Goal: Check status: Check status

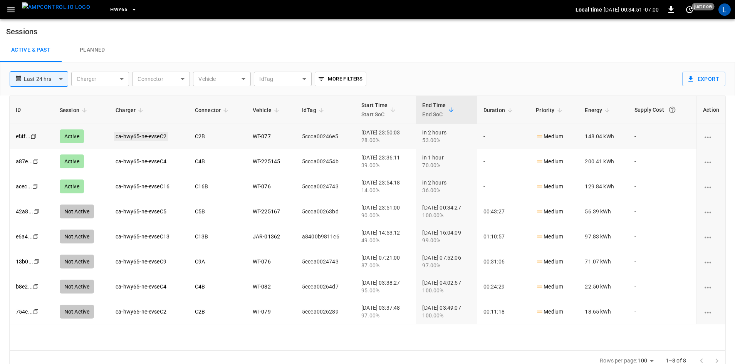
click at [157, 138] on link "ca-hwy65-ne-evseC2" at bounding box center [141, 136] width 54 height 9
click at [156, 161] on link "ca-hwy65-ne-evseC4" at bounding box center [141, 161] width 54 height 9
click at [147, 186] on link "ca-hwy65-ne-evseC16" at bounding box center [142, 186] width 57 height 9
click at [161, 185] on link "ca-hwy65-ne-evseC16" at bounding box center [142, 186] width 57 height 9
click at [161, 187] on link "ca-hwy65-ne-evseC16" at bounding box center [142, 186] width 57 height 9
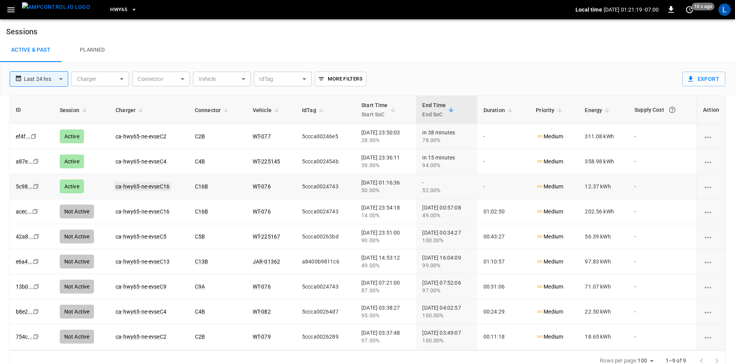
click at [134, 183] on link "ca-hwy65-ne-evseC16" at bounding box center [142, 186] width 57 height 9
